Goal: Check status

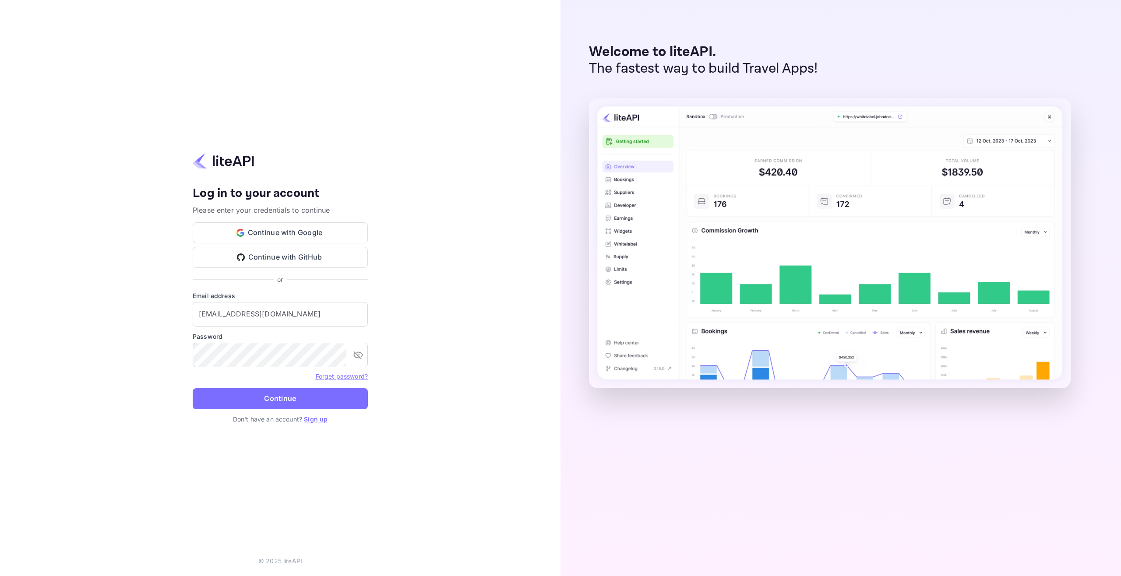
click at [260, 397] on button "Continue" at bounding box center [280, 399] width 175 height 21
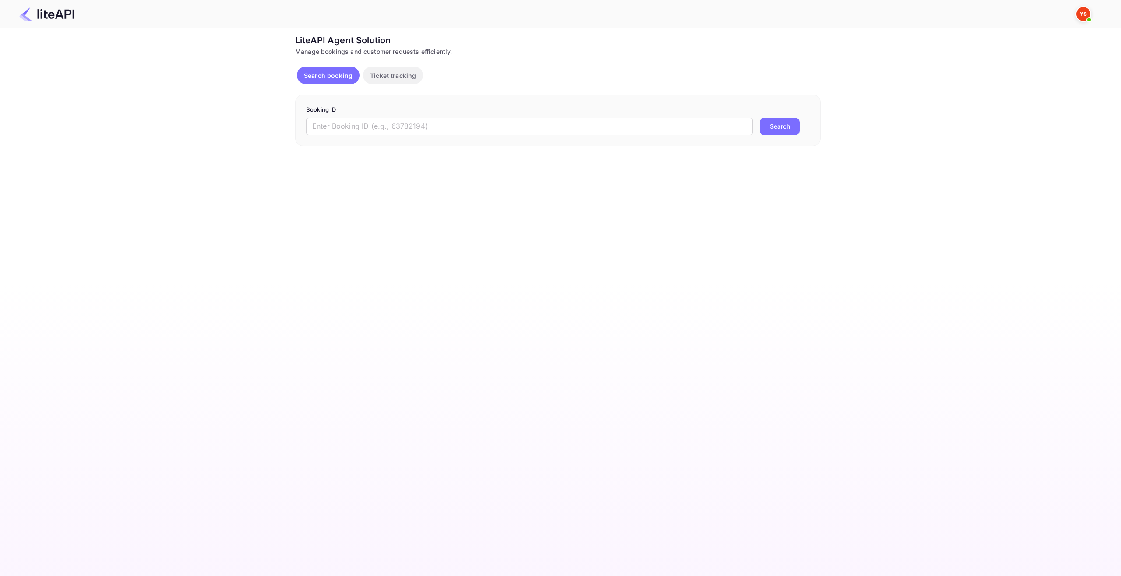
click at [515, 117] on form "Booking ID ​ Search" at bounding box center [558, 121] width 504 height 30
click at [508, 129] on input "text" at bounding box center [529, 127] width 447 height 18
paste input "8396557"
type input "8396557"
click at [768, 125] on button "Search" at bounding box center [780, 127] width 40 height 18
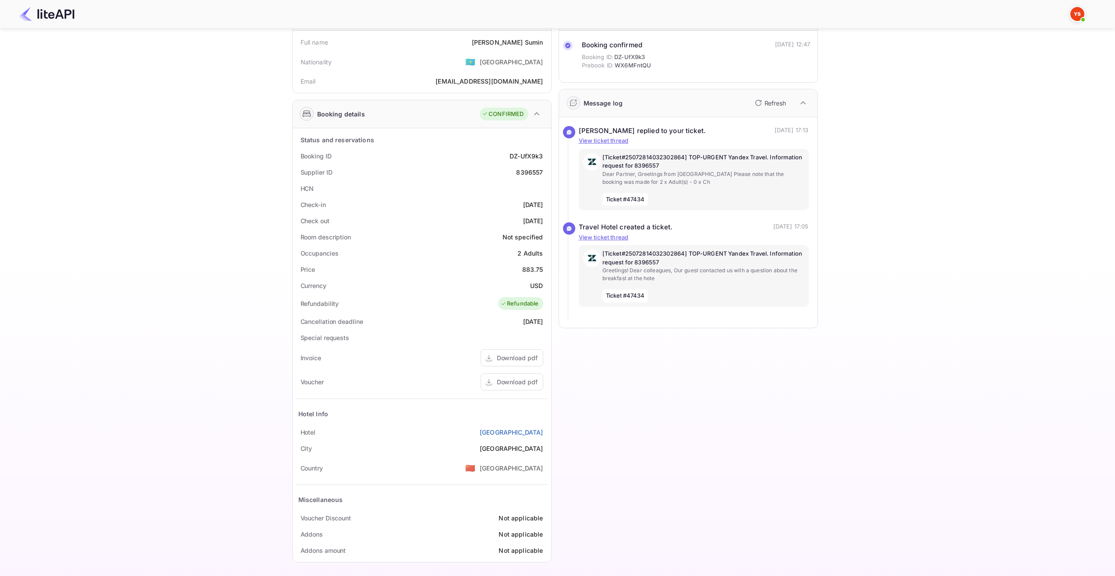
scroll to position [61, 0]
drag, startPoint x: 320, startPoint y: 547, endPoint x: 358, endPoint y: 539, distance: 38.5
click at [357, 540] on div "Addons amount Not applicable" at bounding box center [421, 548] width 251 height 16
click at [509, 375] on div "Download pdf" at bounding box center [517, 379] width 41 height 9
drag, startPoint x: 297, startPoint y: 236, endPoint x: 358, endPoint y: 236, distance: 61.3
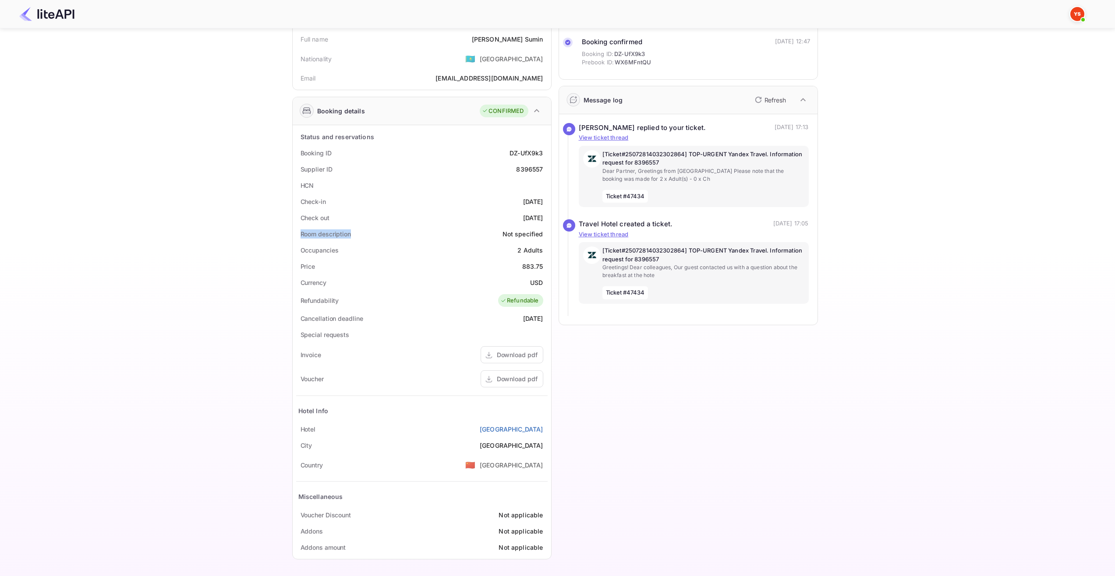
click at [358, 236] on div "Room description Not specified" at bounding box center [421, 234] width 251 height 16
click at [336, 251] on div "Occupancies" at bounding box center [320, 250] width 38 height 9
click at [332, 235] on div "Room description" at bounding box center [326, 234] width 50 height 9
